Goal: Information Seeking & Learning: Learn about a topic

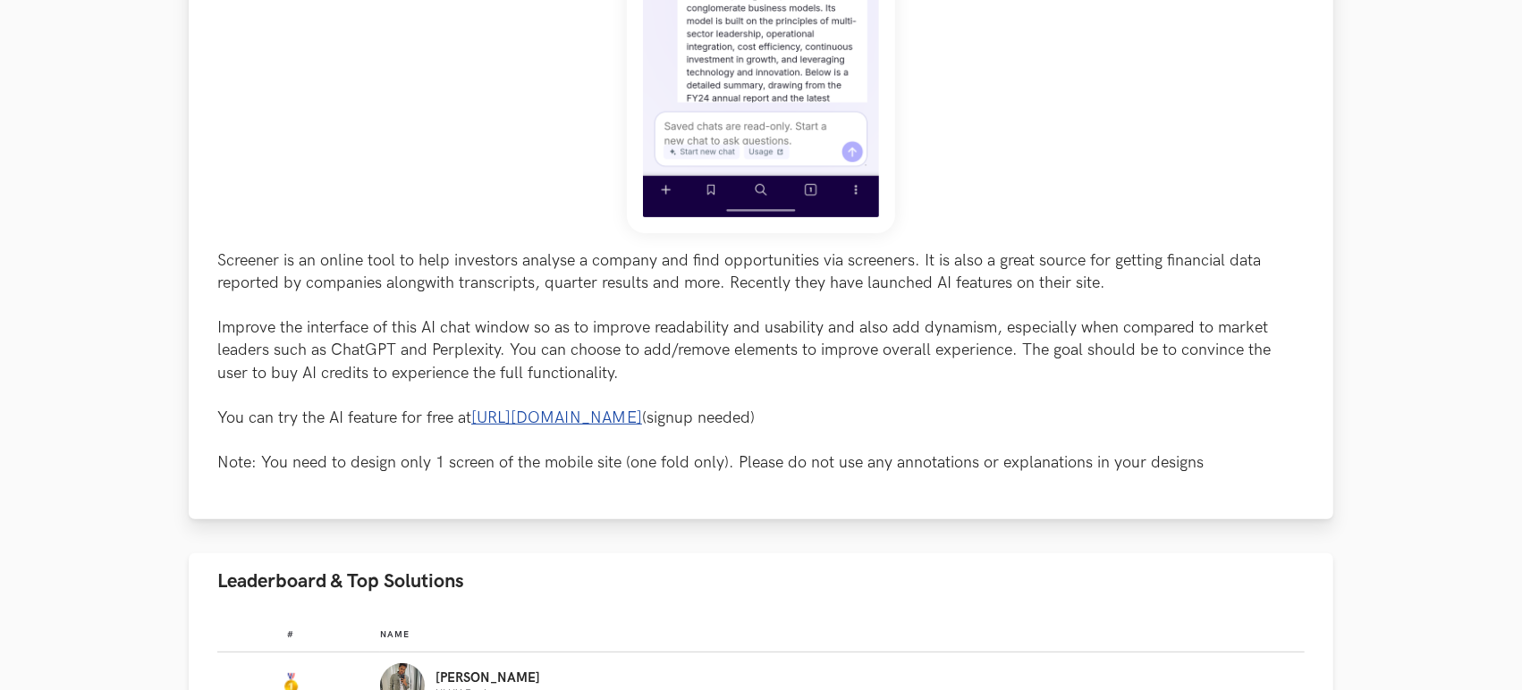
scroll to position [596, 0]
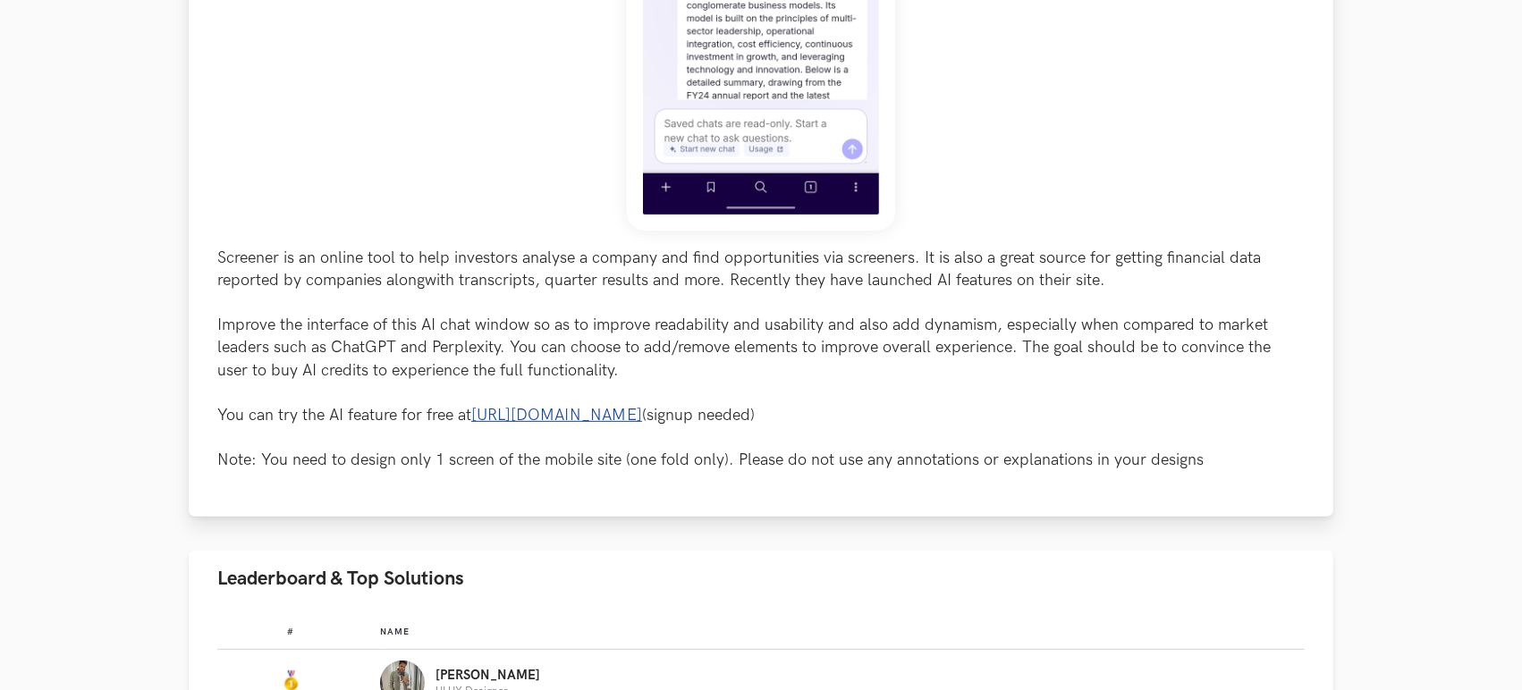
click at [604, 413] on link "[URL][DOMAIN_NAME]" at bounding box center [556, 415] width 171 height 19
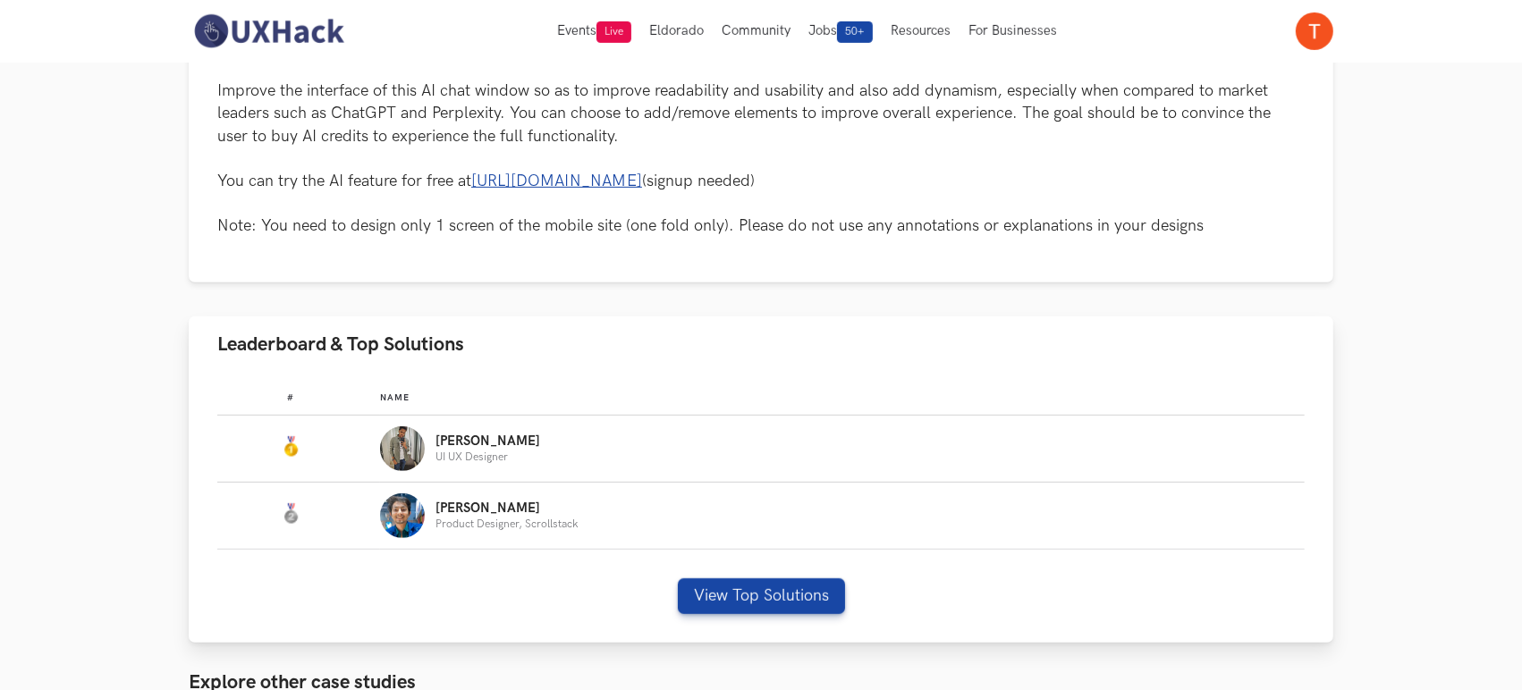
scroll to position [831, 0]
click at [714, 579] on button "View Top Solutions" at bounding box center [761, 596] width 167 height 36
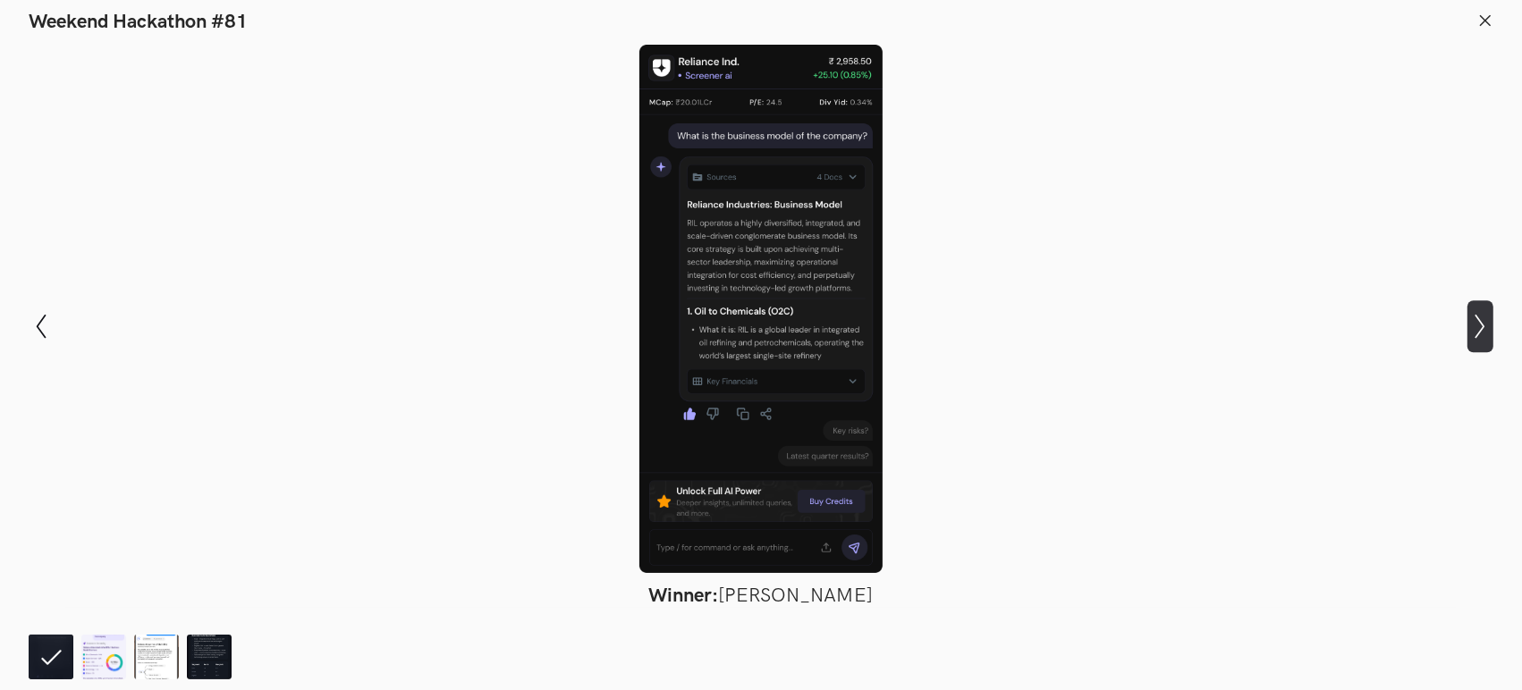
click at [1485, 341] on button "Show next slide" at bounding box center [1480, 326] width 26 height 52
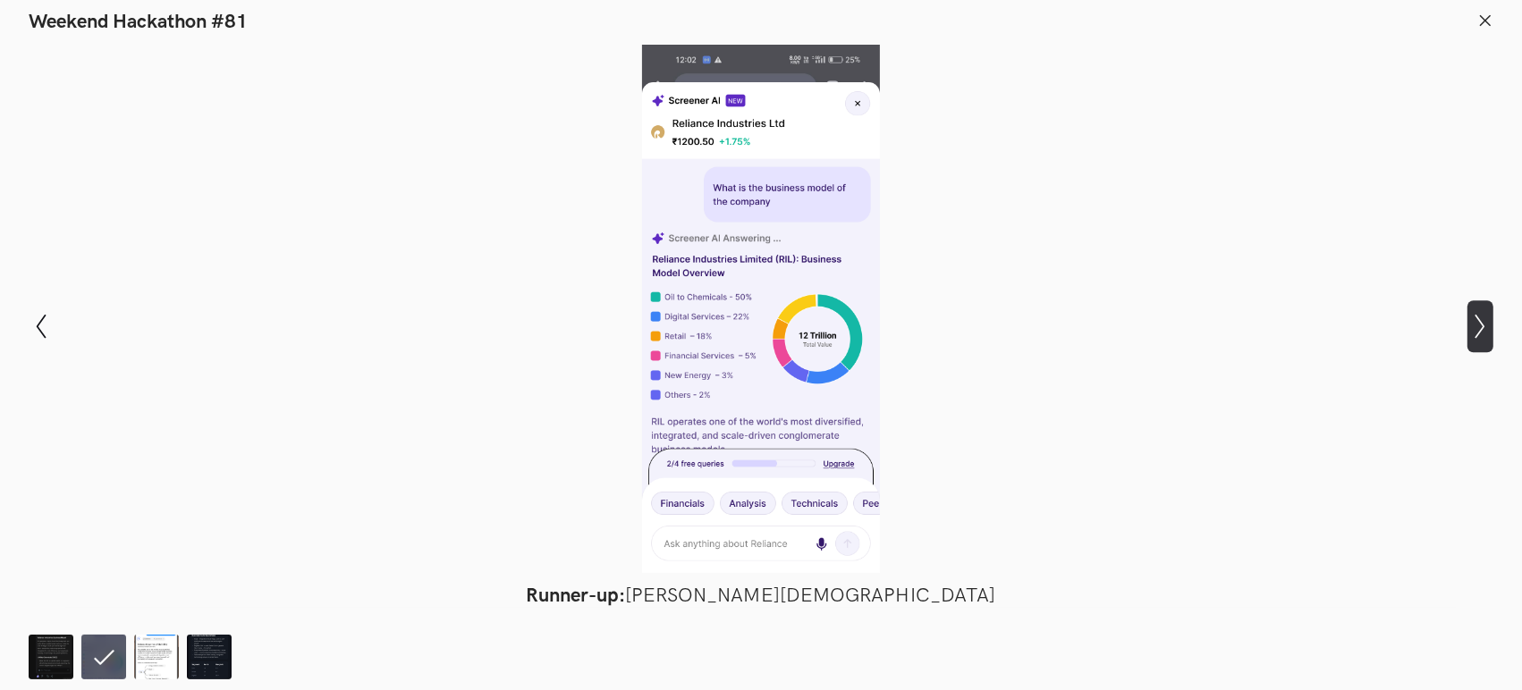
click at [1476, 342] on button "Show next slide" at bounding box center [1480, 326] width 26 height 52
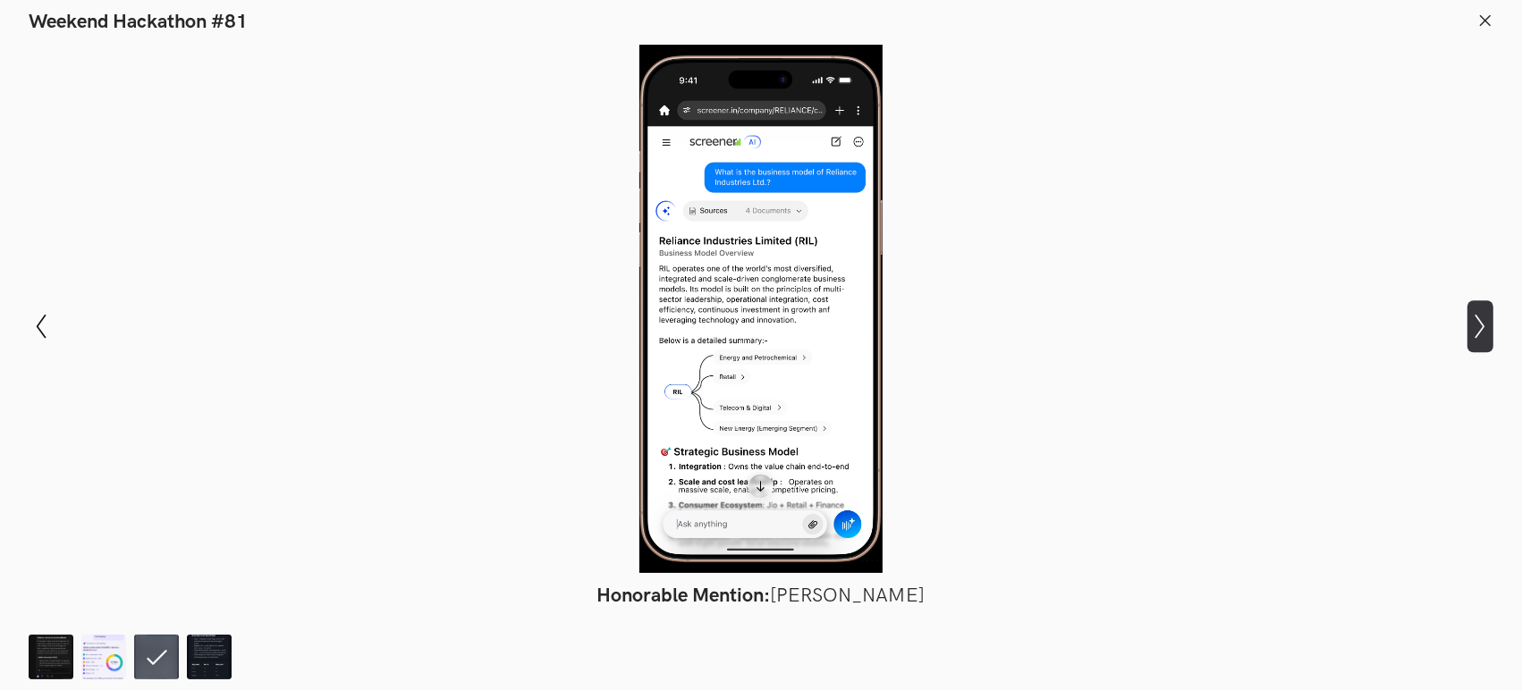
click at [1476, 342] on button "Show next slide" at bounding box center [1480, 326] width 26 height 52
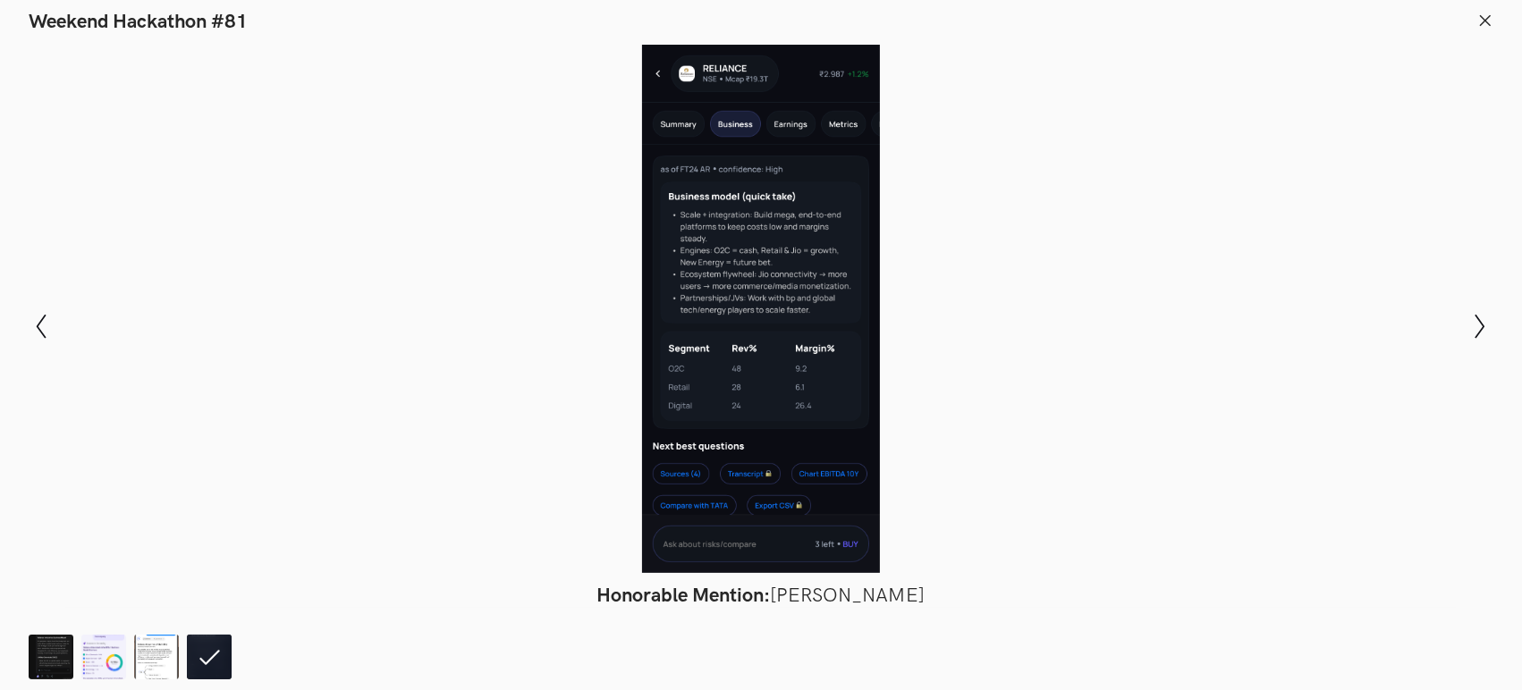
click at [1165, 402] on div at bounding box center [760, 309] width 1391 height 528
